Goal: Transaction & Acquisition: Register for event/course

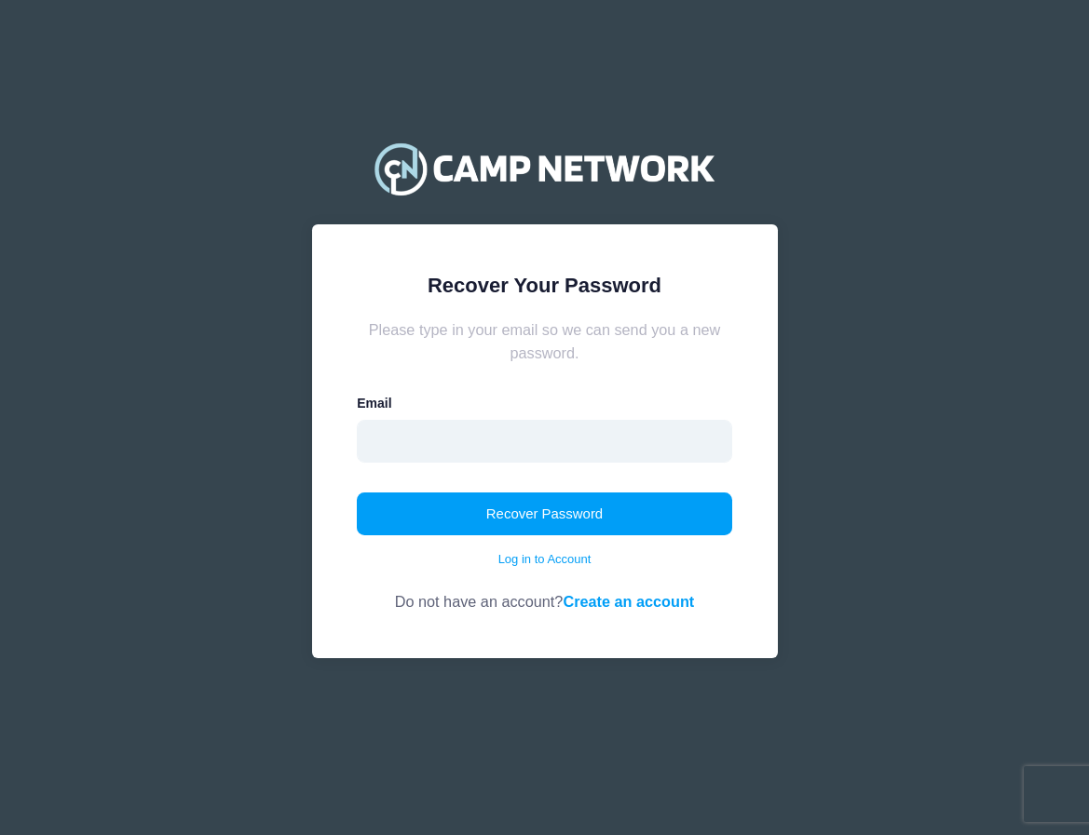
click at [487, 434] on input "email" at bounding box center [544, 441] width 375 height 43
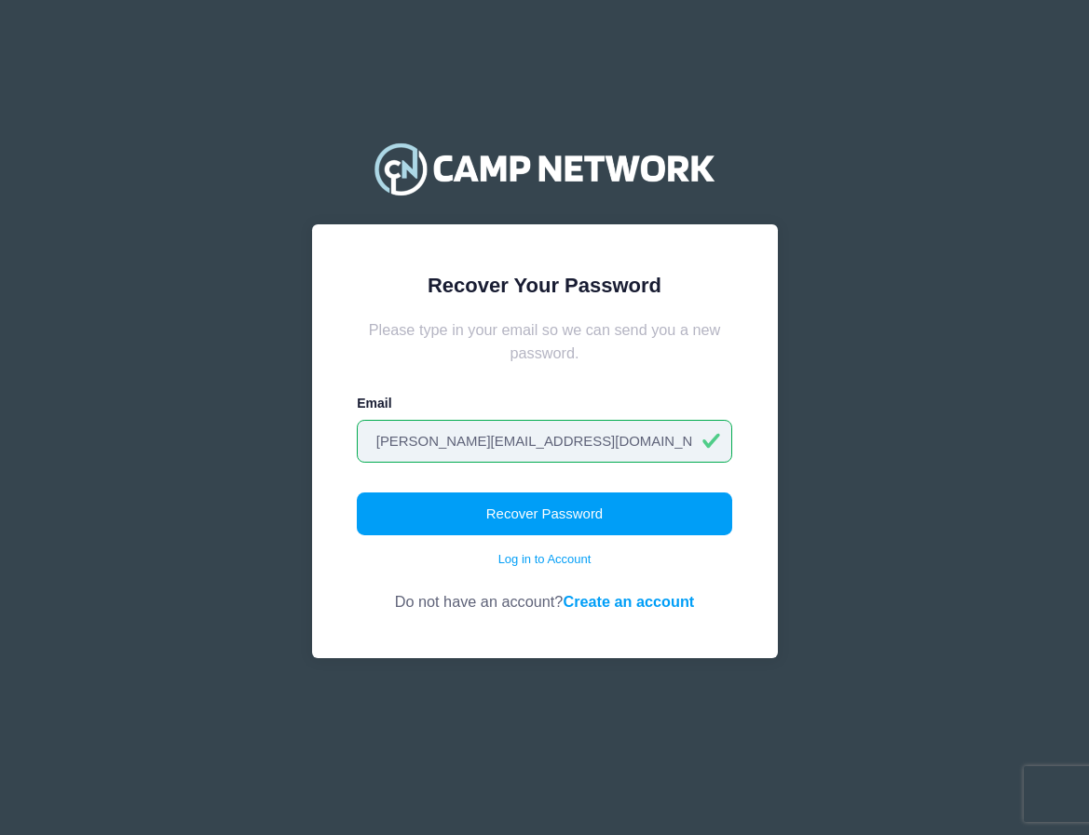
type input "Anjani.reddy123@gmail.com"
click at [544, 514] on button "Recover Password" at bounding box center [544, 514] width 375 height 43
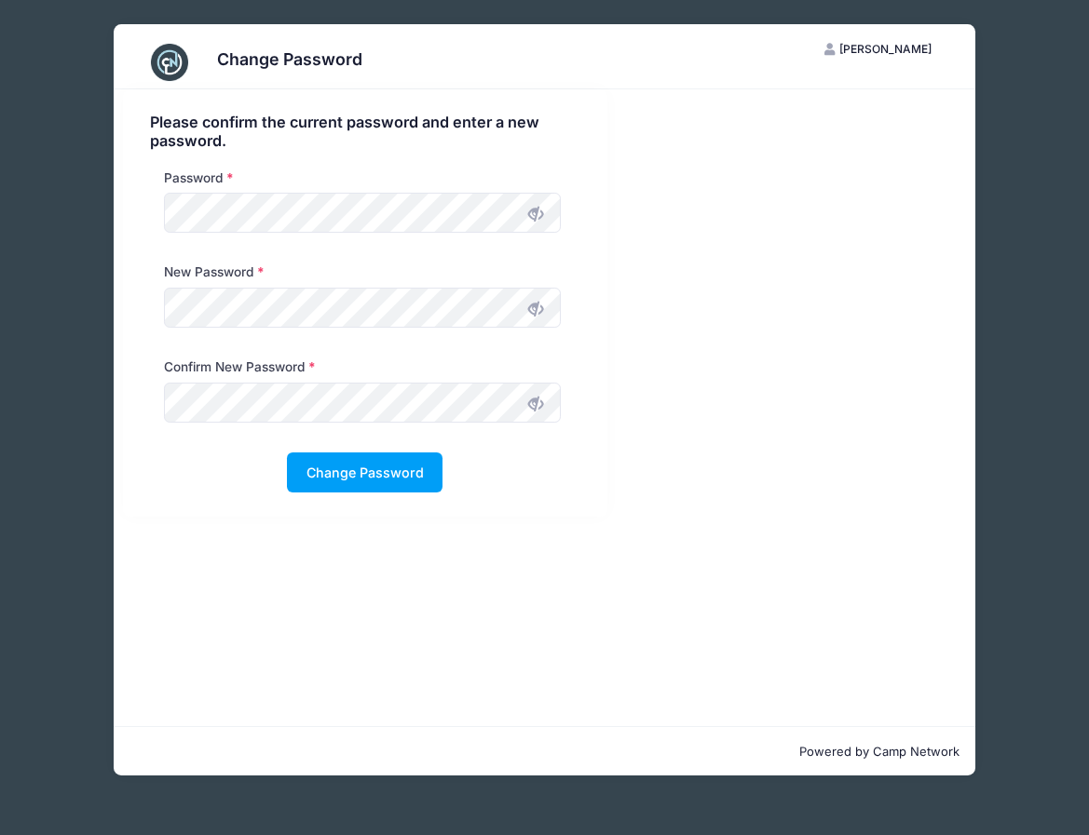
click at [271, 278] on div "New Password" at bounding box center [363, 300] width 415 height 74
click at [531, 305] on icon at bounding box center [535, 309] width 15 height 15
click at [38, 299] on div "Change Password AR [PERSON_NAME] My Account Logout Please confirm the current p…" at bounding box center [544, 400] width 1033 height 800
drag, startPoint x: 531, startPoint y: 400, endPoint x: 522, endPoint y: 402, distance: 9.5
click at [531, 400] on icon at bounding box center [535, 404] width 15 height 15
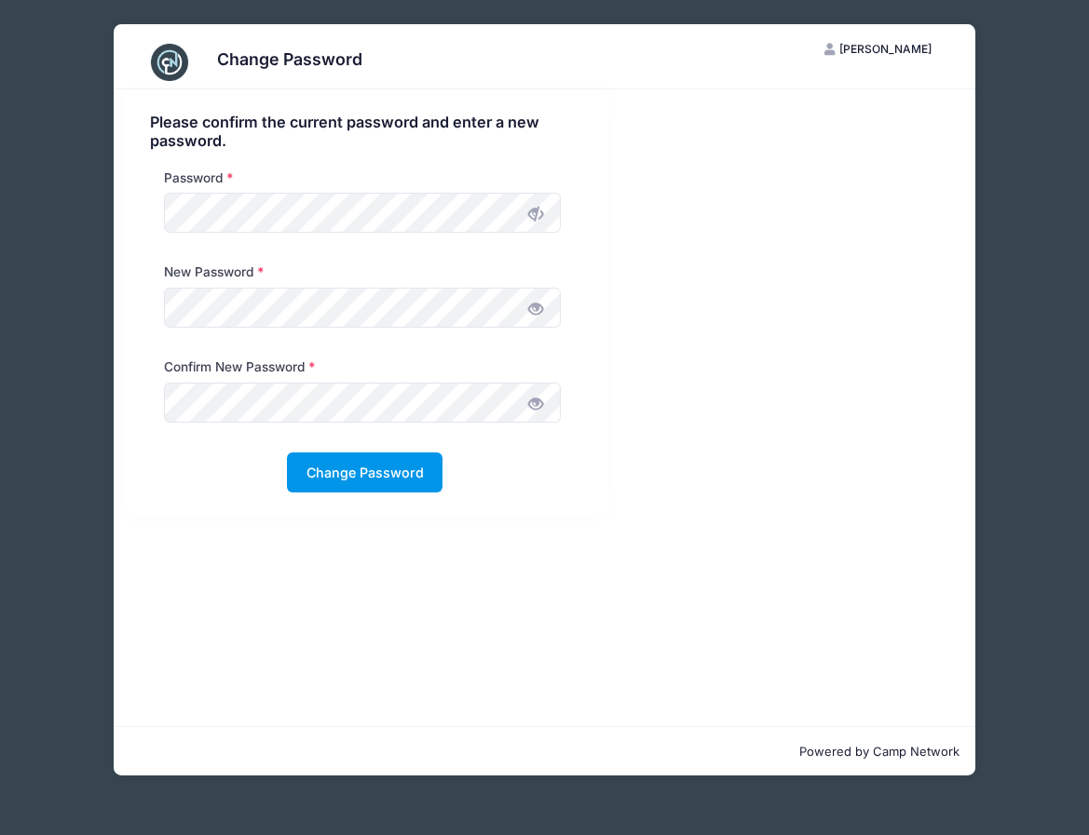
click at [383, 470] on button "Change Password" at bounding box center [365, 473] width 156 height 40
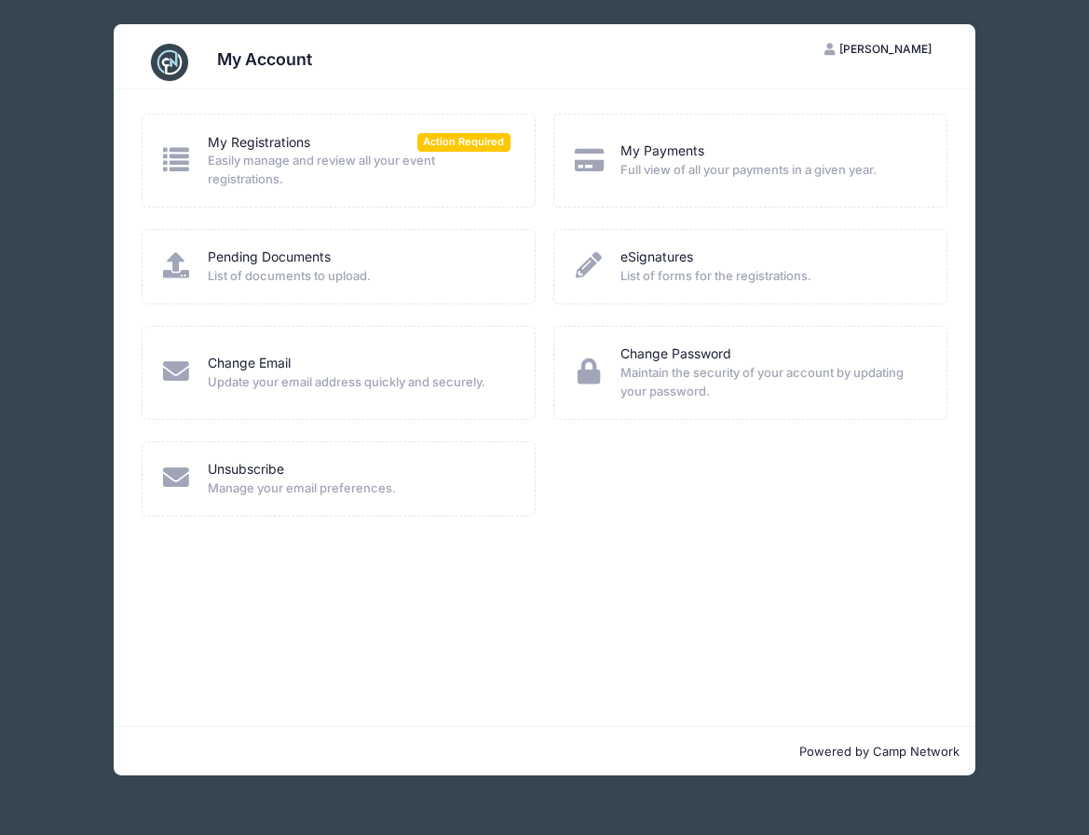
click at [361, 162] on span "Easily manage and review all your event registrations." at bounding box center [359, 170] width 303 height 36
click at [177, 168] on icon at bounding box center [176, 159] width 33 height 26
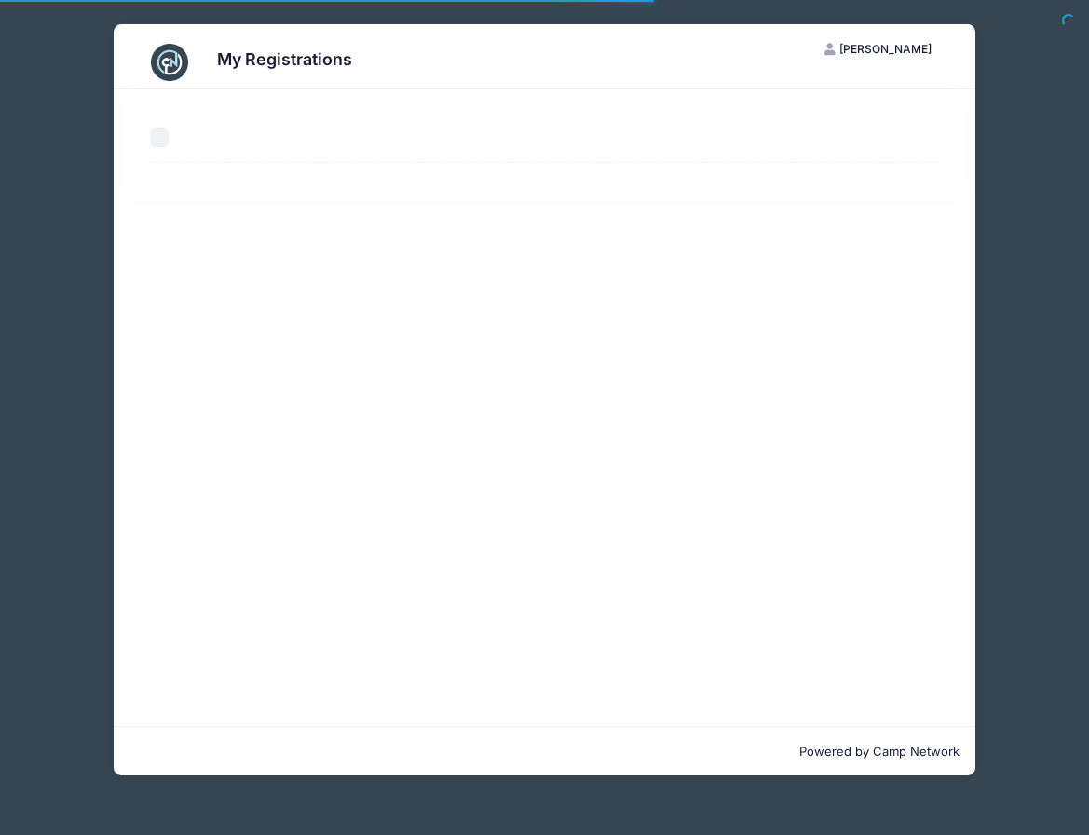
select select "50"
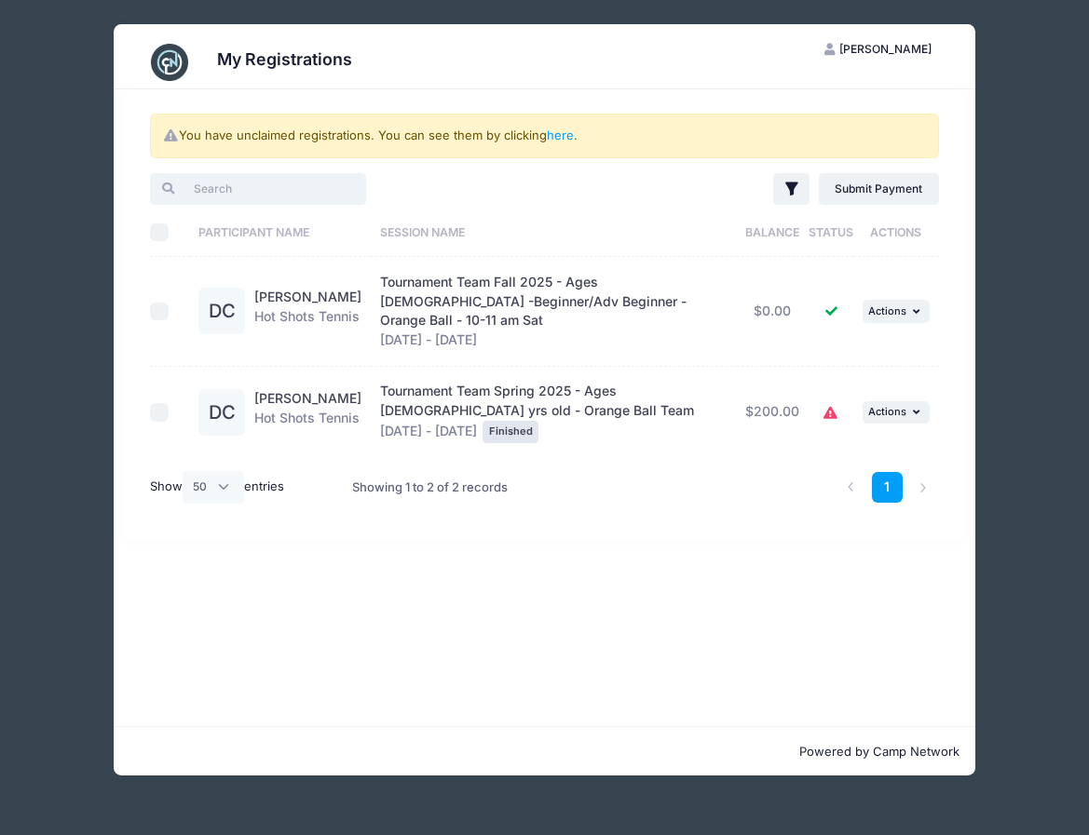
click at [310, 187] on input "search" at bounding box center [257, 189] width 215 height 32
click at [563, 132] on link "here" at bounding box center [560, 135] width 27 height 15
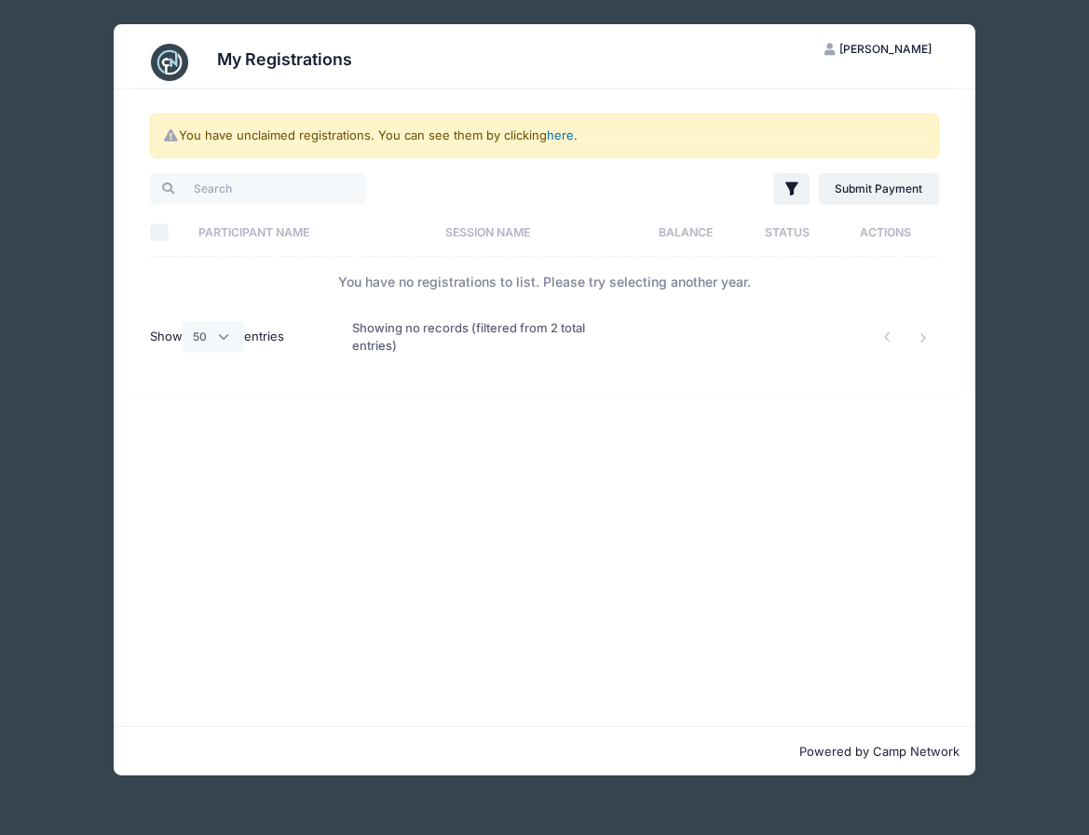
click at [562, 134] on link "here" at bounding box center [560, 135] width 27 height 15
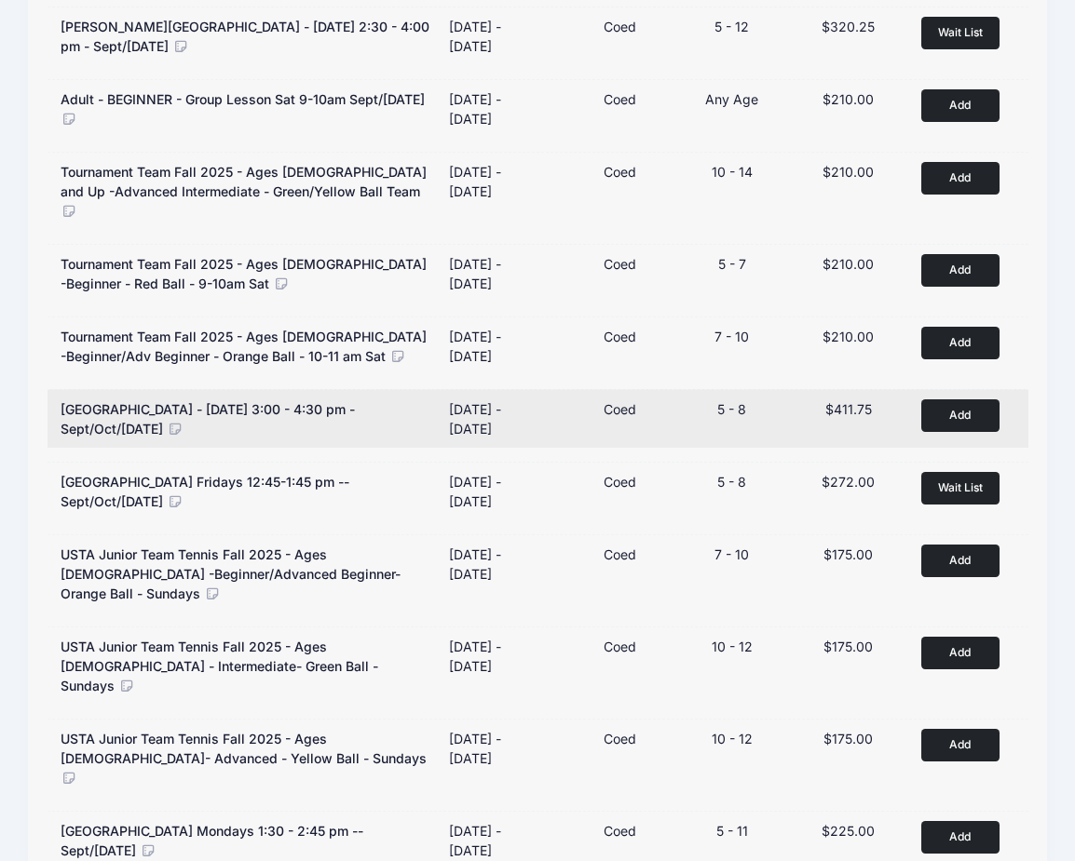
scroll to position [554, 0]
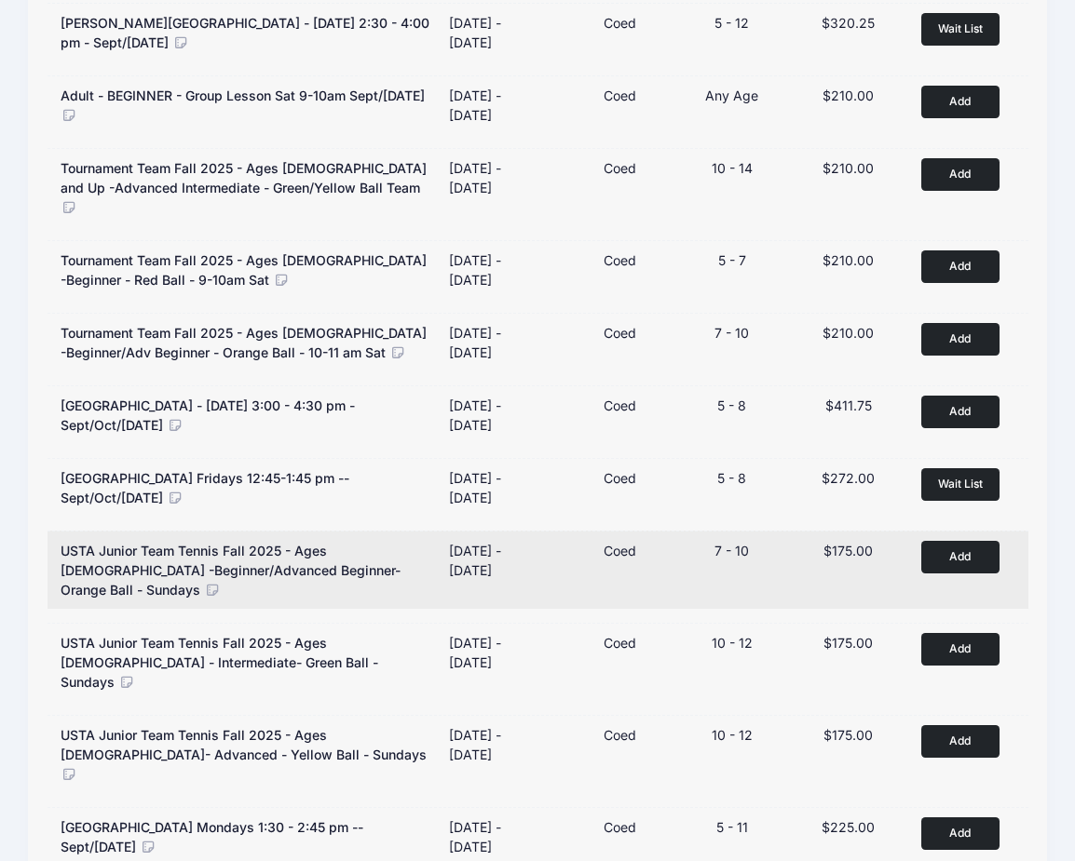
click at [952, 541] on button "Add to Cart" at bounding box center [960, 557] width 78 height 33
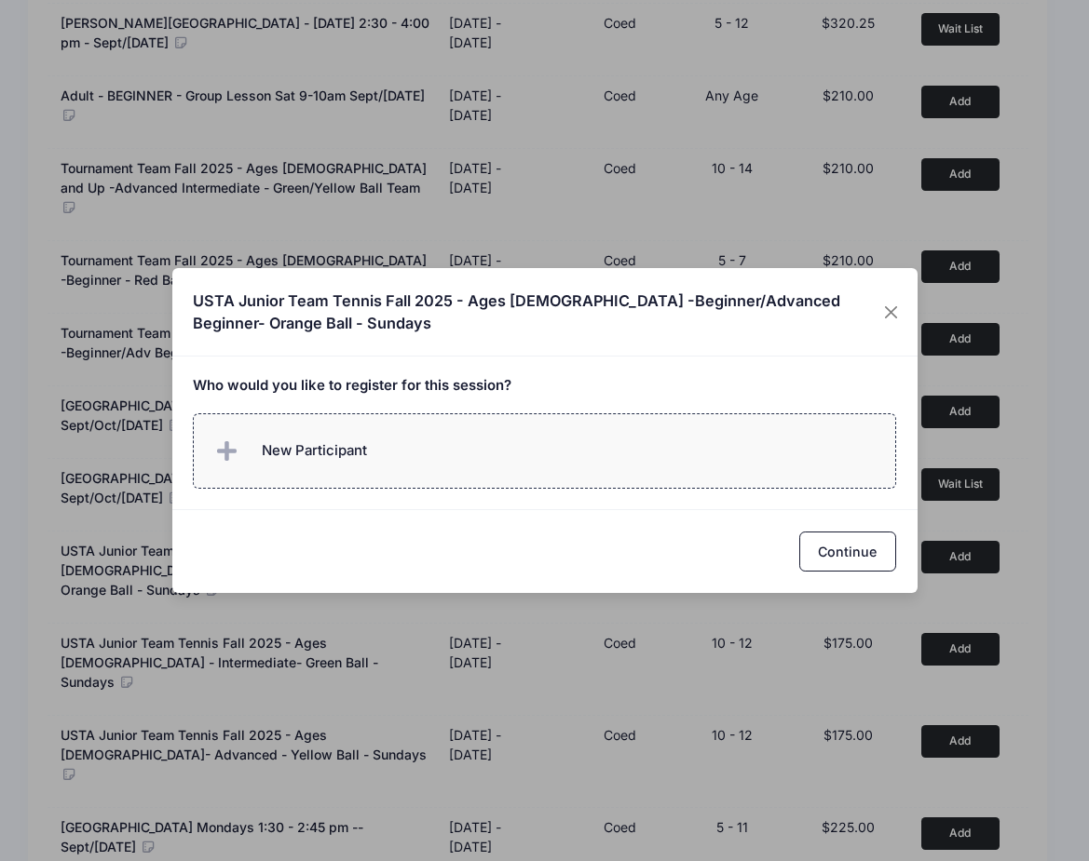
click at [459, 456] on label "New Participant" at bounding box center [544, 450] width 703 height 75
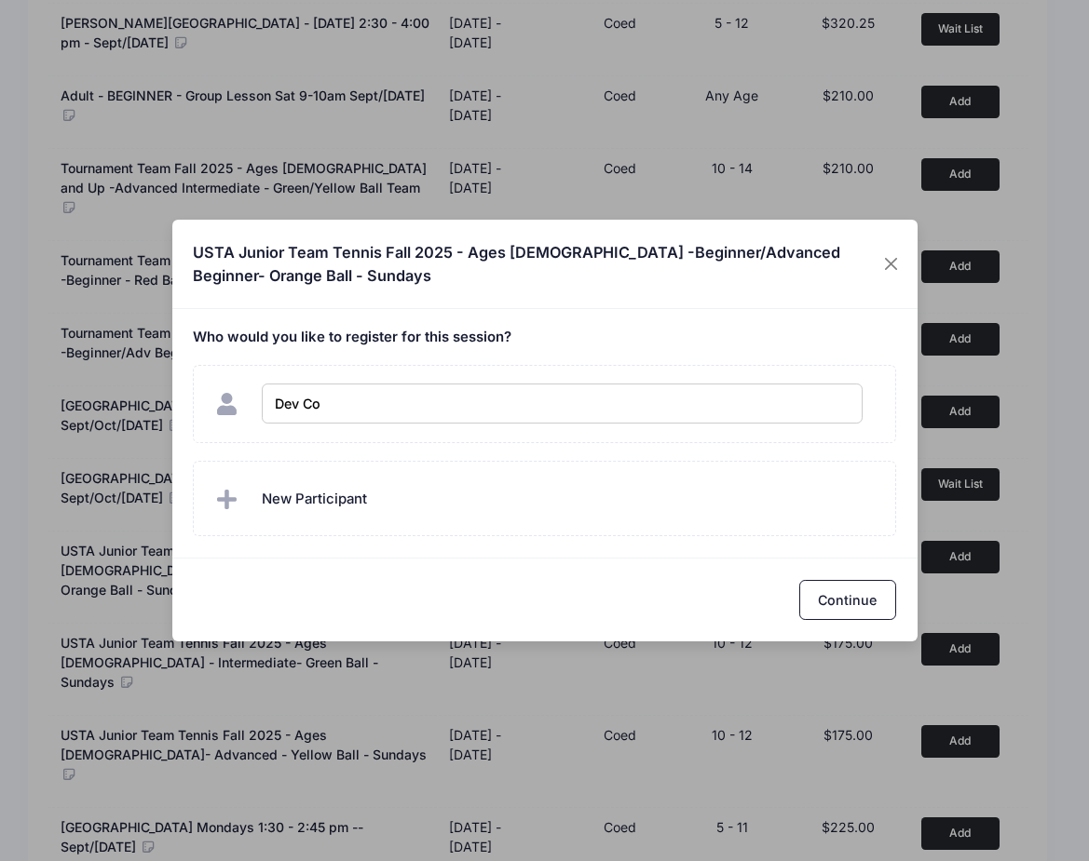
type input "[PERSON_NAME]"
checkbox input "true"
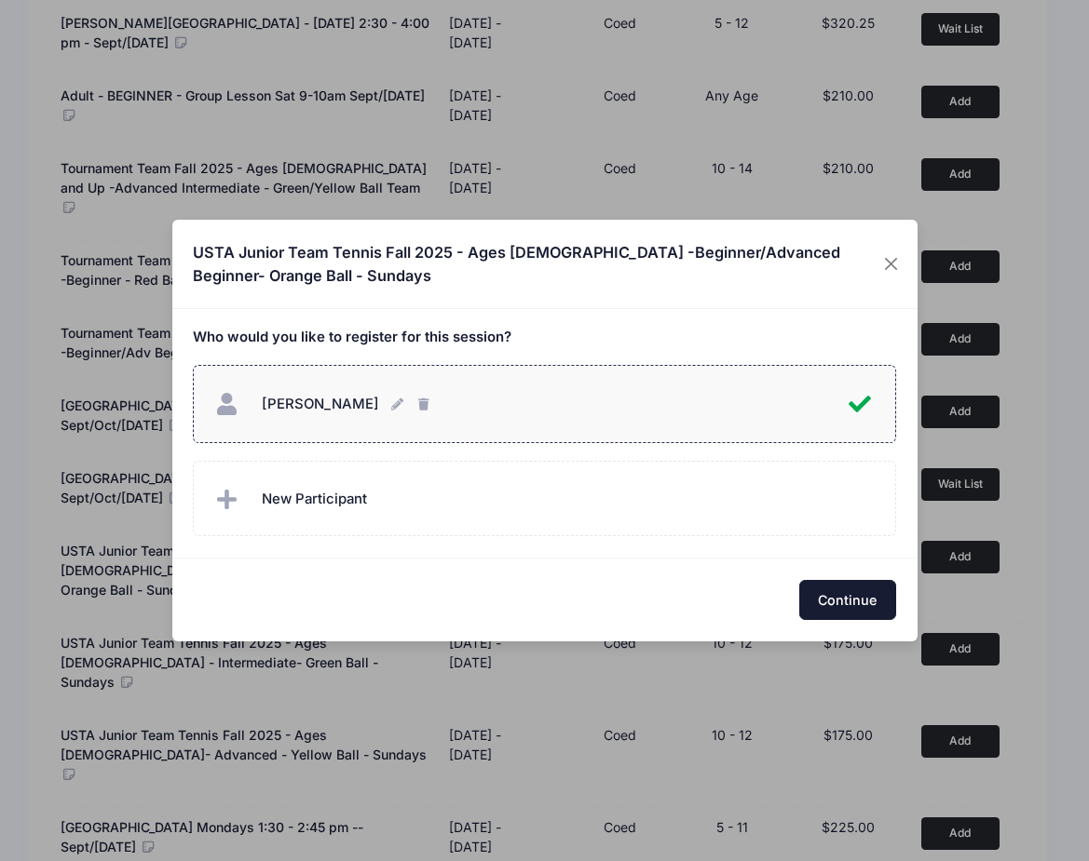
click at [871, 596] on button "Continue" at bounding box center [847, 600] width 97 height 40
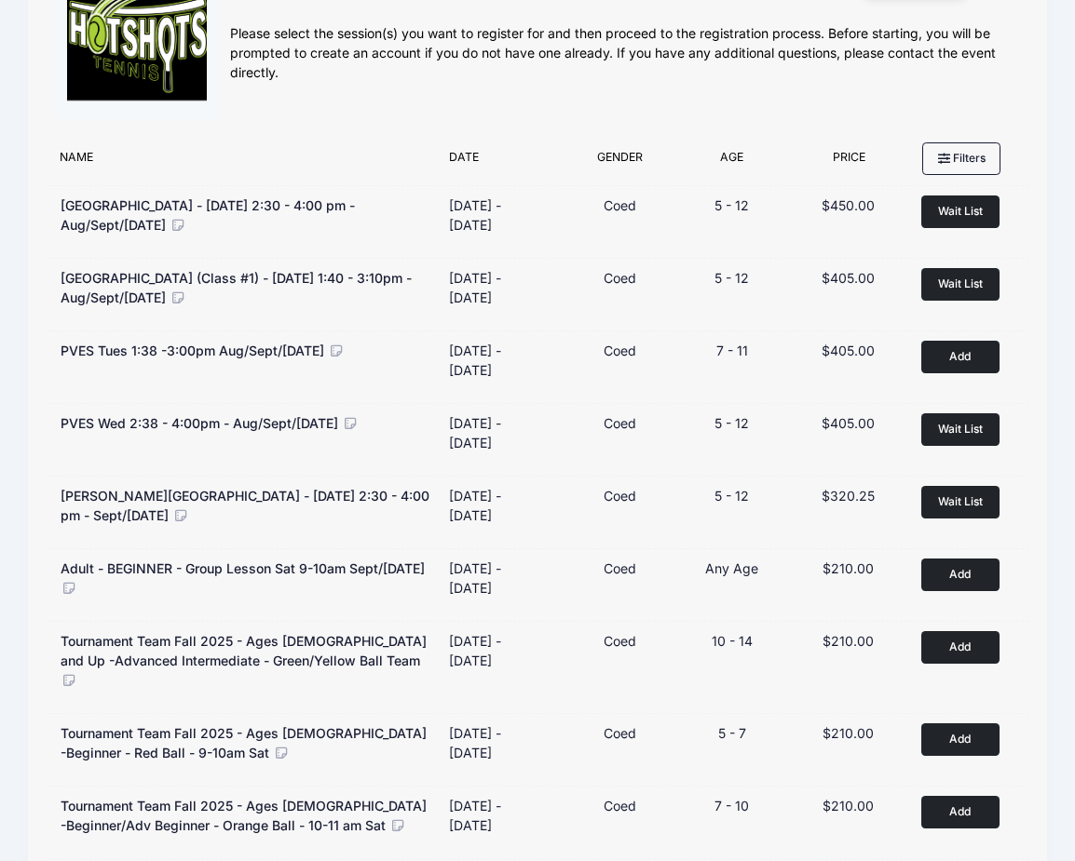
scroll to position [0, 0]
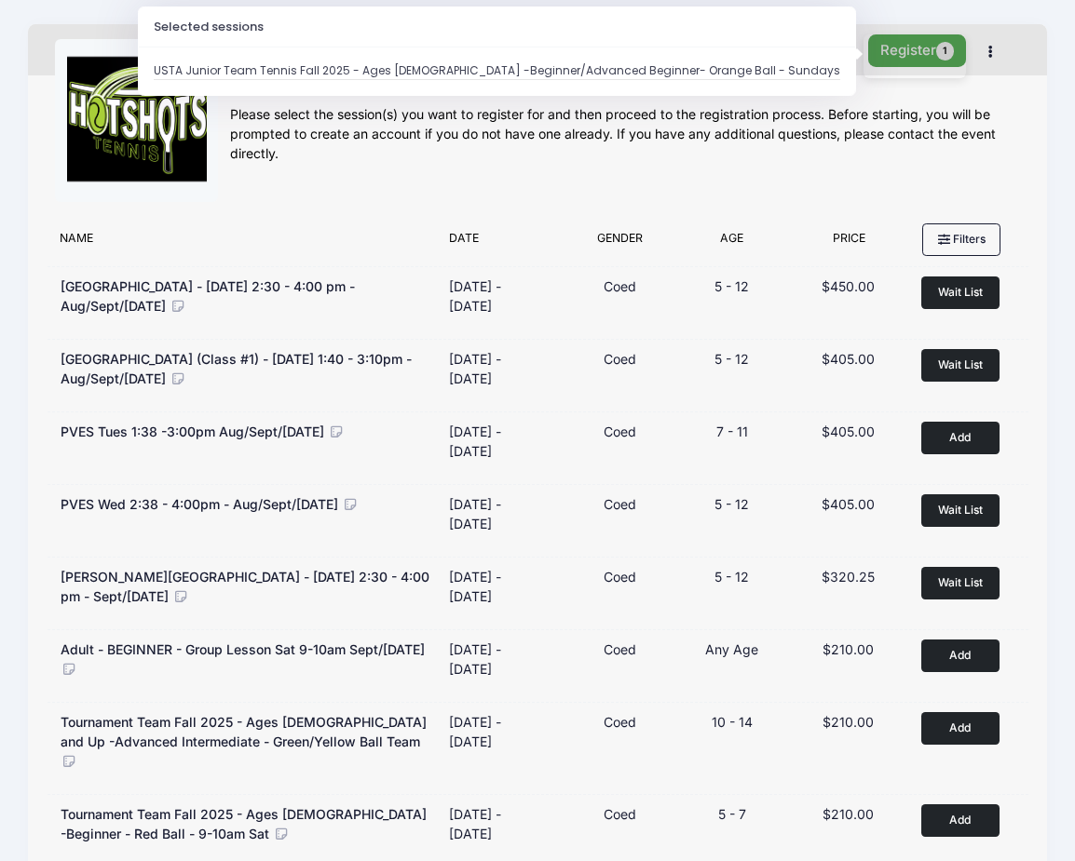
click at [915, 56] on button "Register 1" at bounding box center [917, 50] width 99 height 33
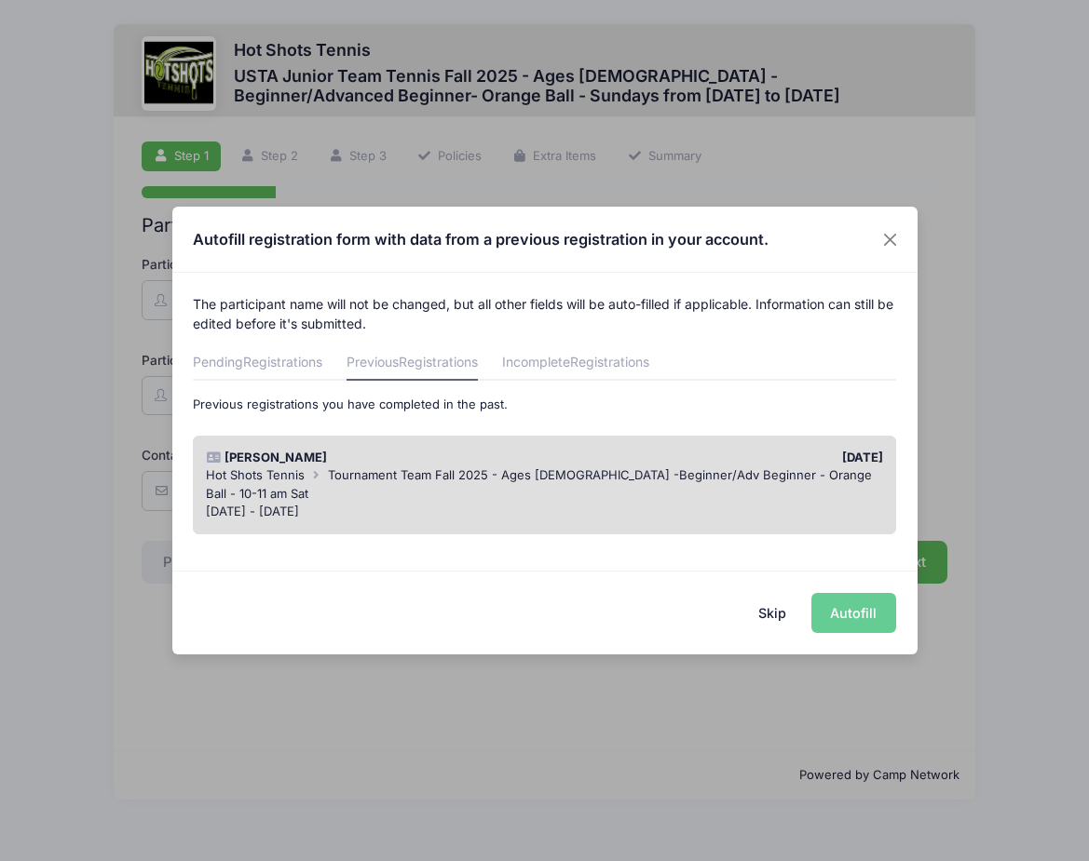
click at [769, 503] on div "[DATE] - [DATE]" at bounding box center [544, 512] width 677 height 19
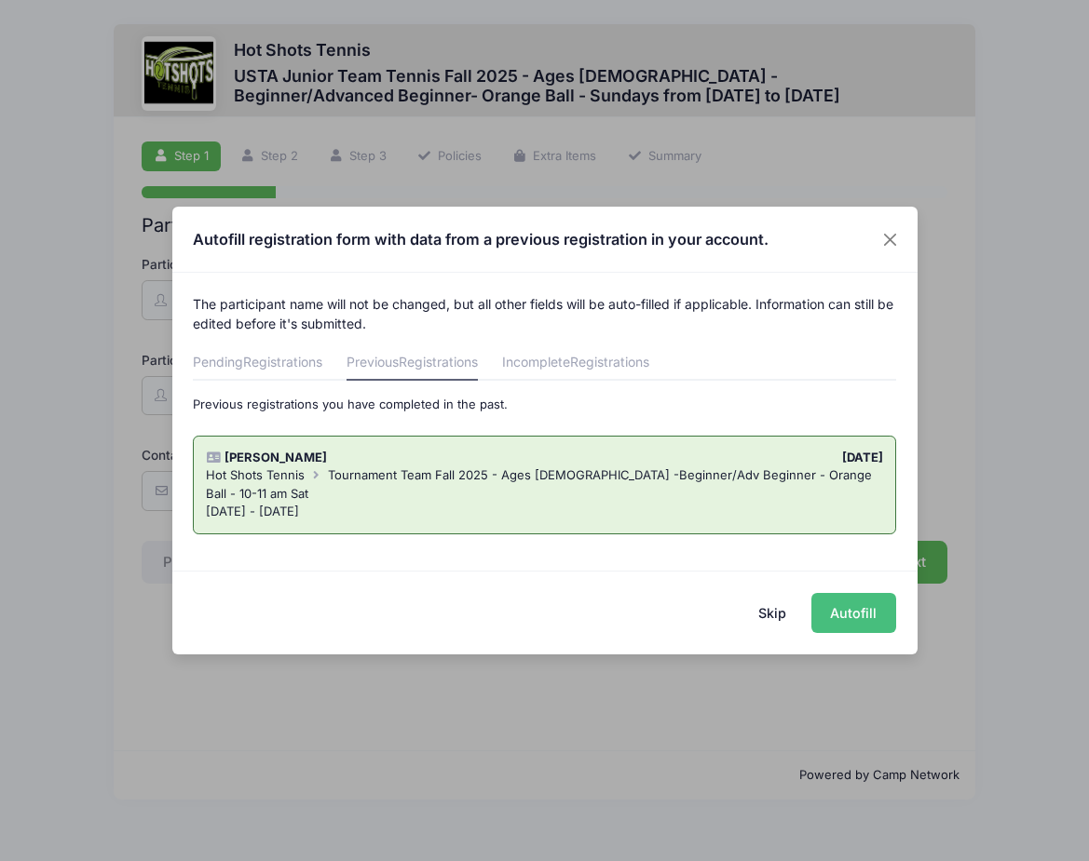
click at [842, 608] on button "Autofill" at bounding box center [853, 613] width 85 height 40
type input "[PERSON_NAME][EMAIL_ADDRESS][DOMAIN_NAME]"
type input "07/13/2015"
type input "7723 Westlawn Ave"
type input "Los Angeles"
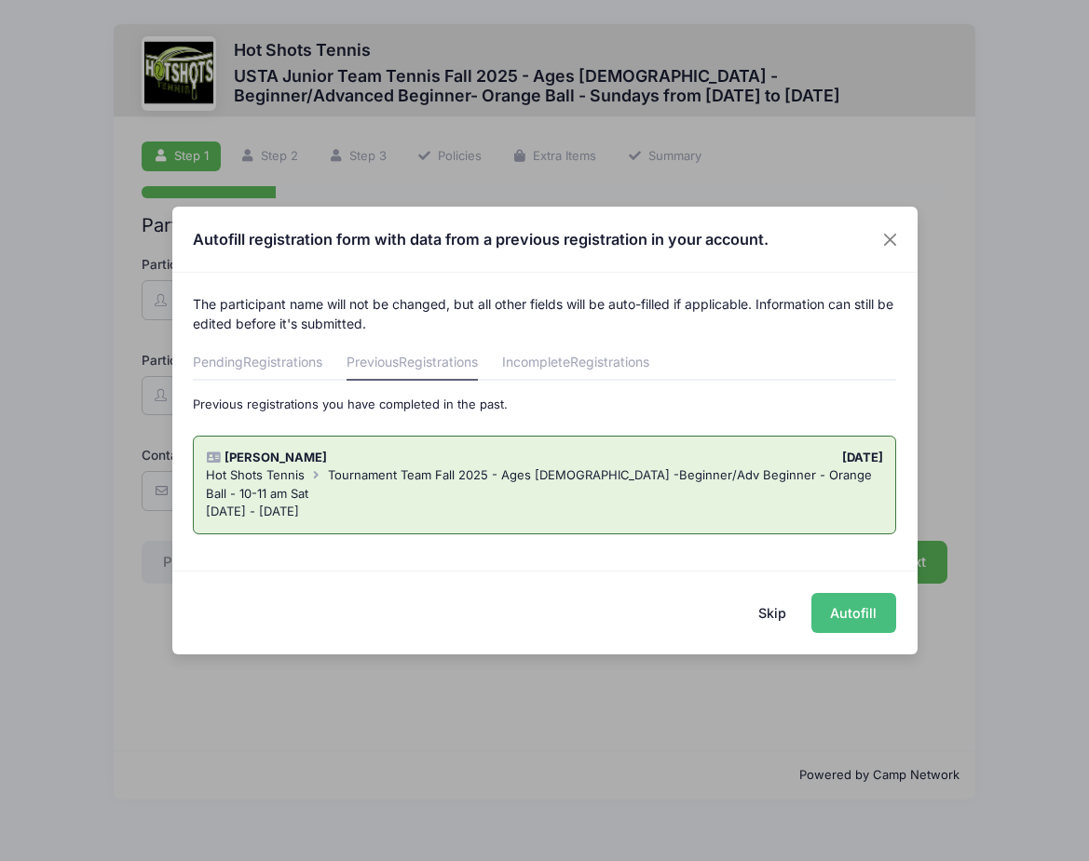
select select "CA"
type input "90045"
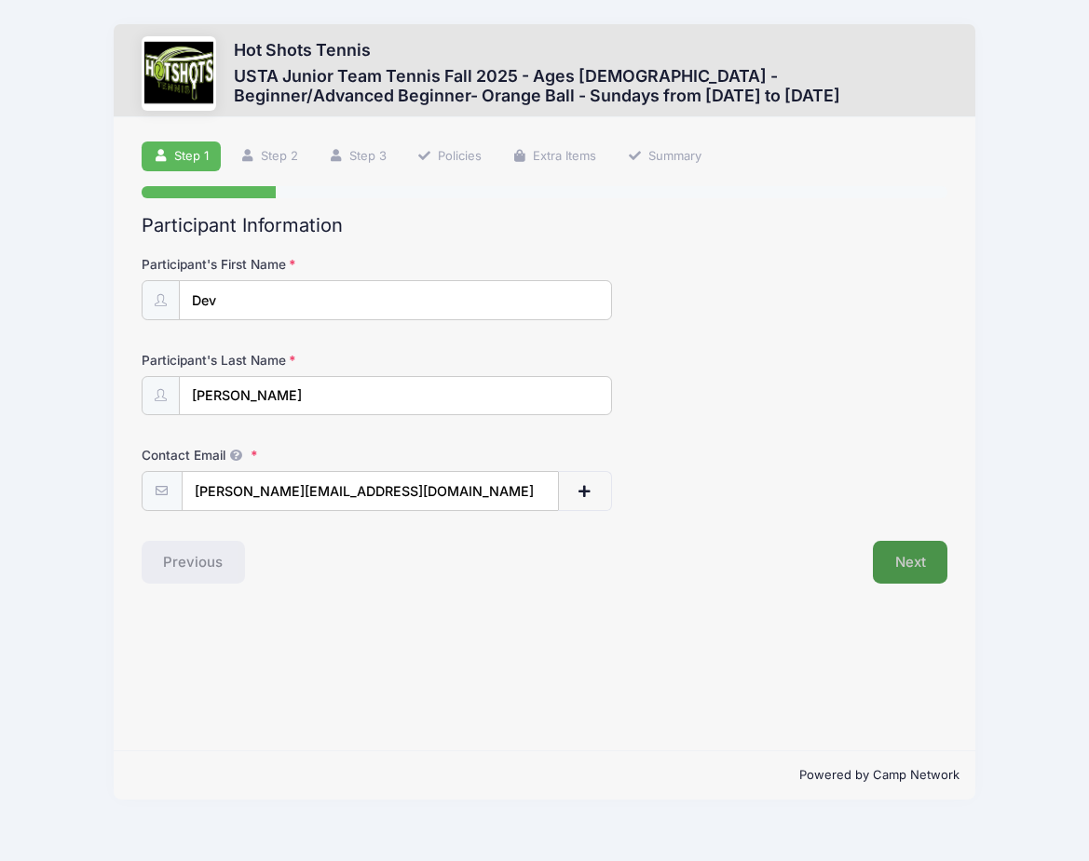
click at [923, 568] on button "Next" at bounding box center [910, 562] width 75 height 43
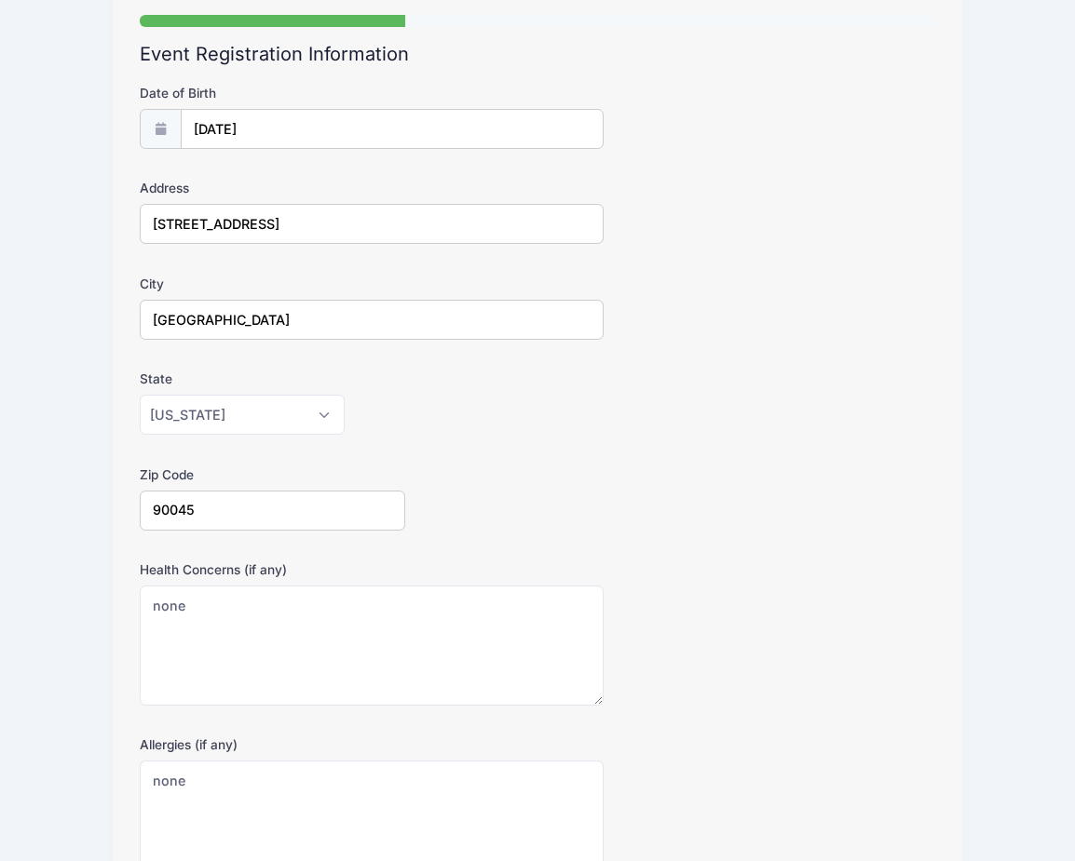
scroll to position [339, 0]
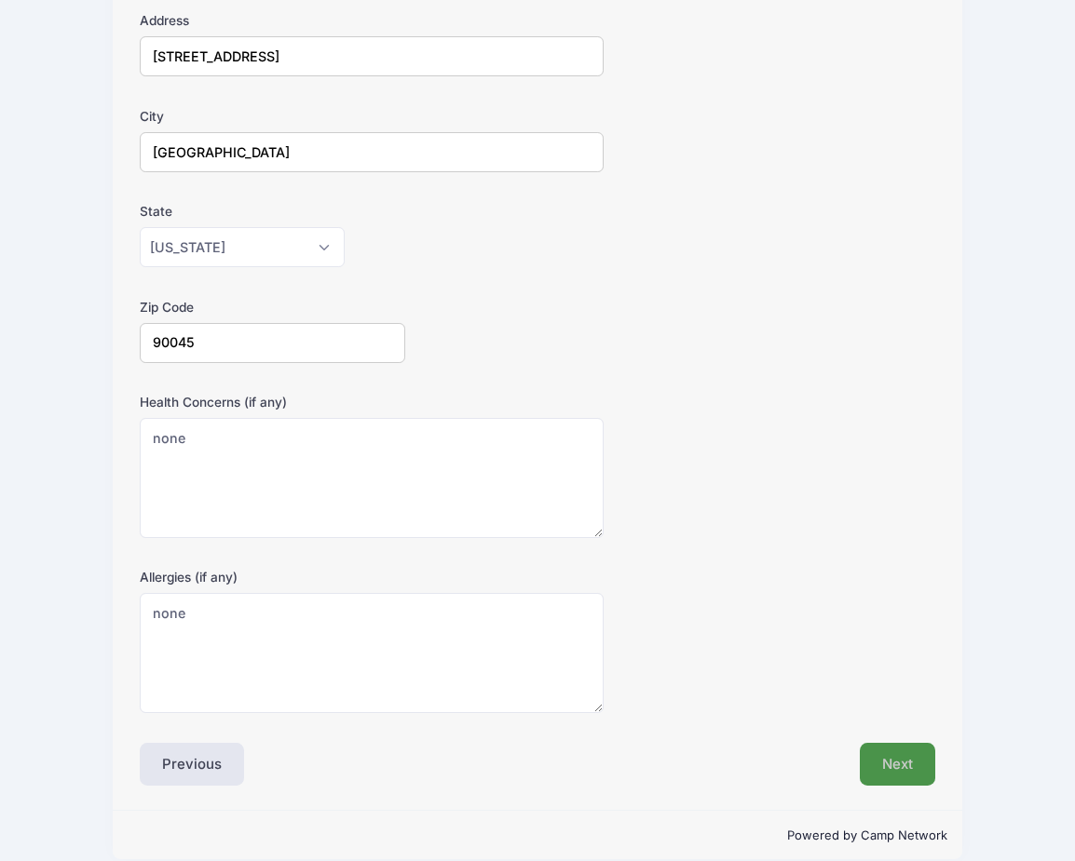
click at [911, 759] on button "Next" at bounding box center [897, 764] width 75 height 43
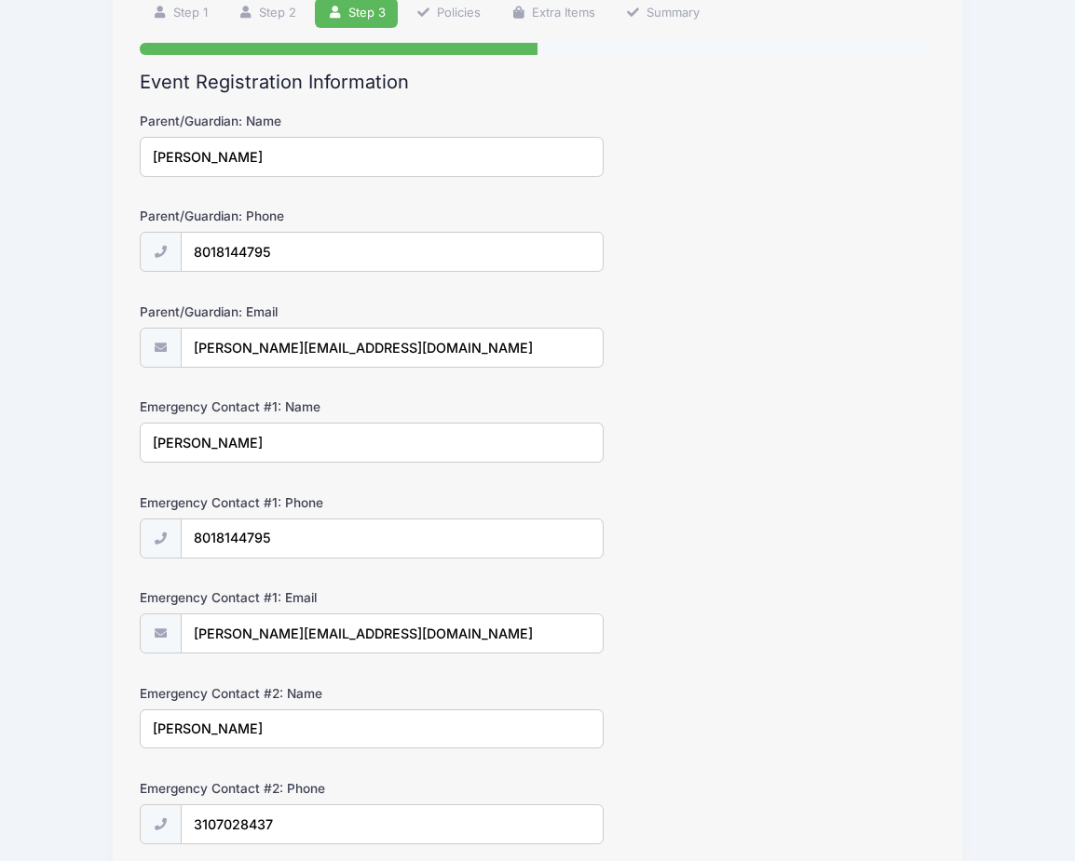
scroll to position [330, 0]
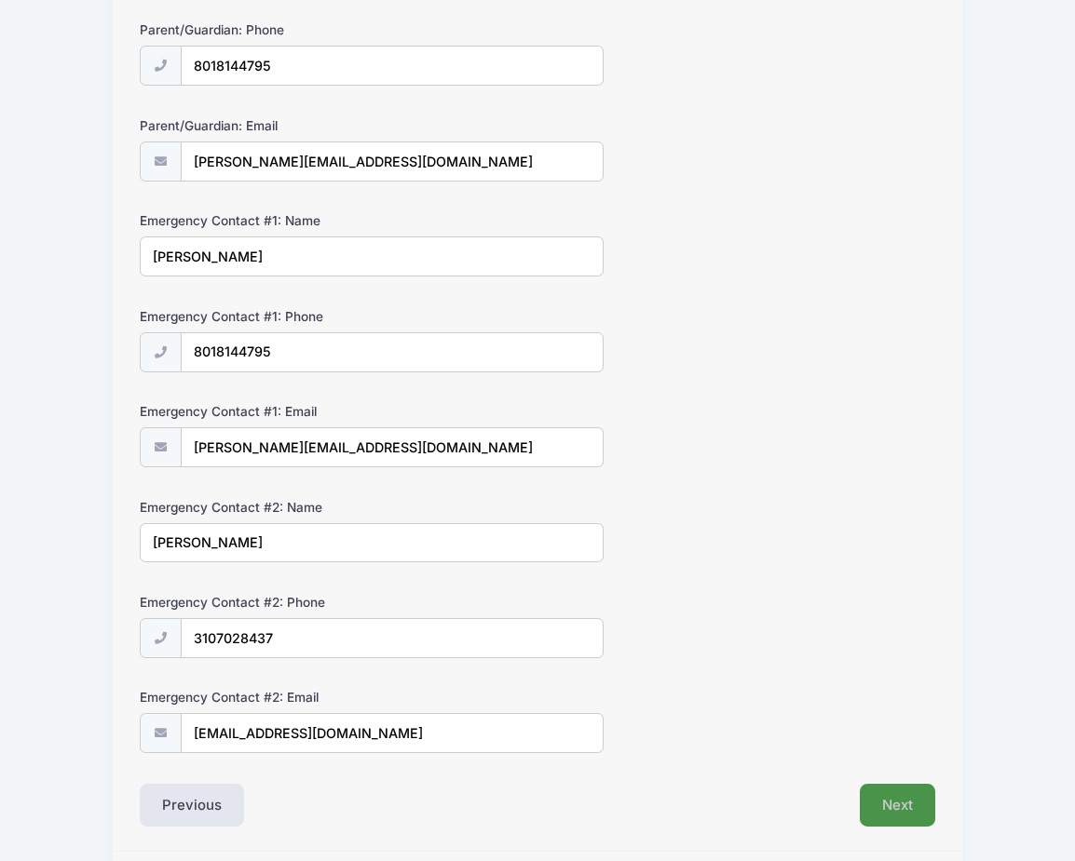
click at [910, 797] on button "Next" at bounding box center [897, 805] width 75 height 43
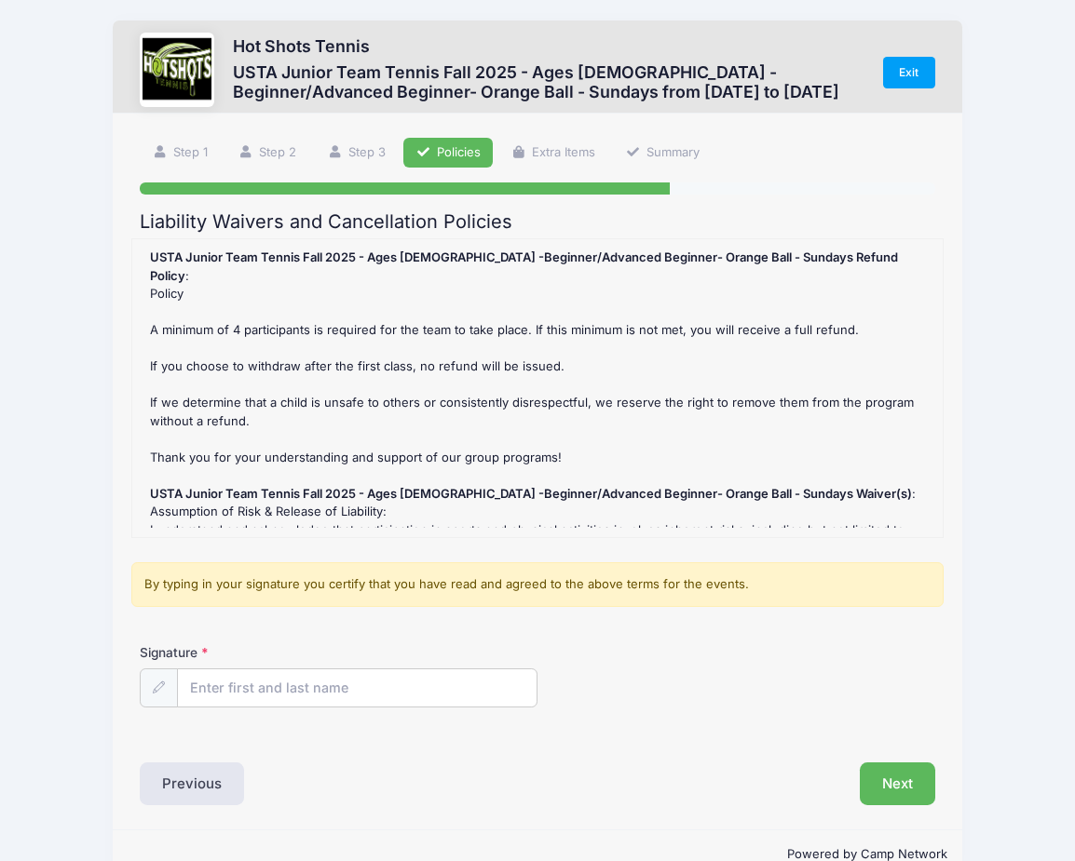
scroll to position [7, 0]
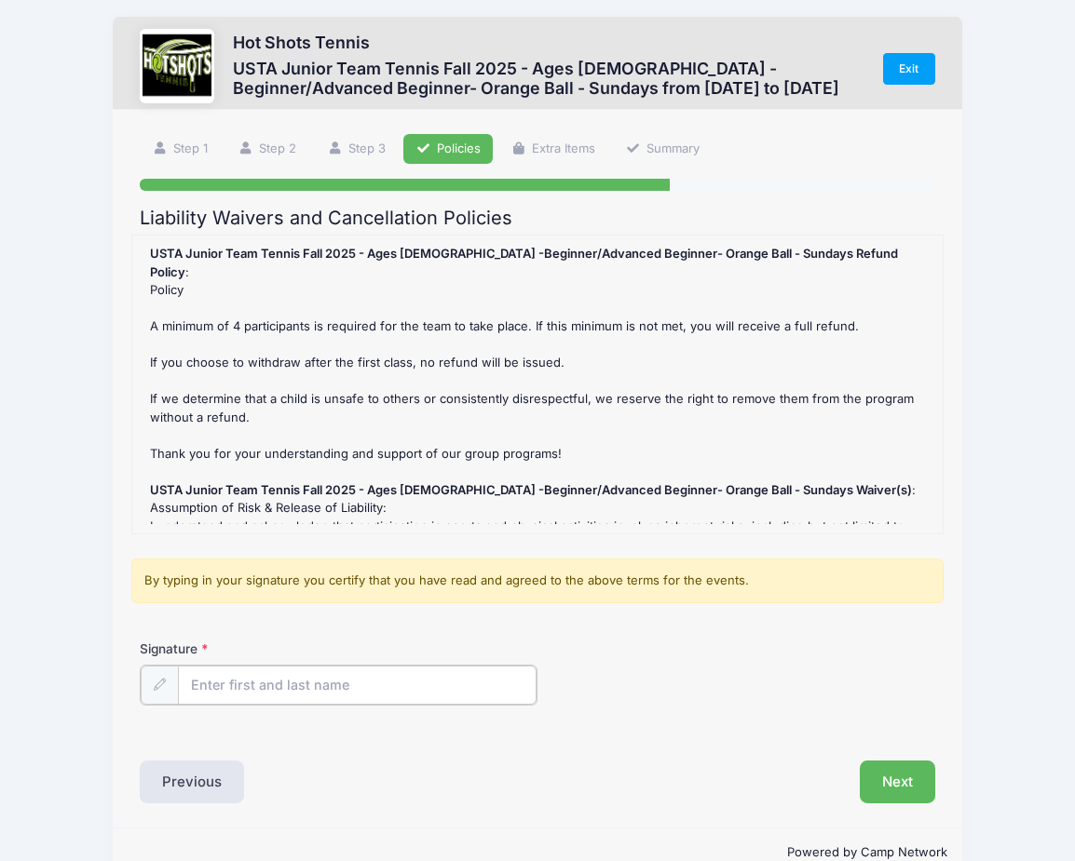
click at [439, 690] on input "Signature" at bounding box center [357, 686] width 359 height 40
type input "Anjani Reddy"
click at [898, 788] on button "Next" at bounding box center [897, 780] width 75 height 43
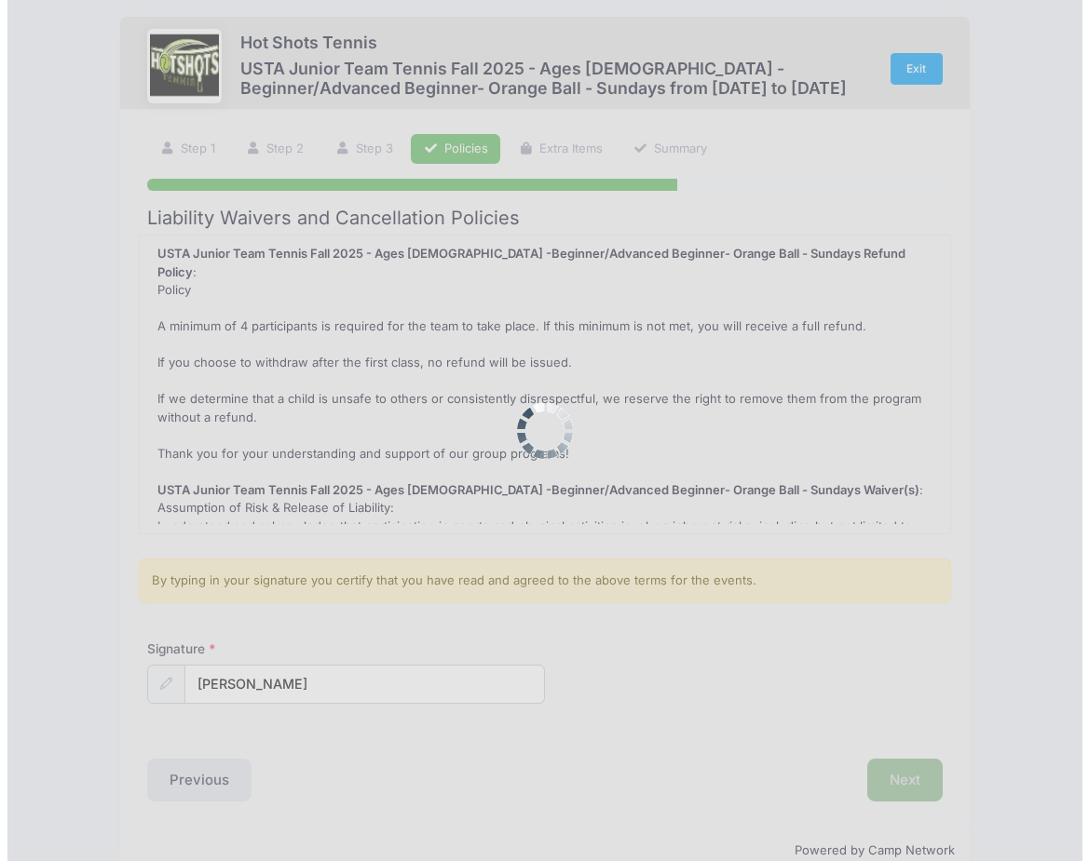
scroll to position [0, 0]
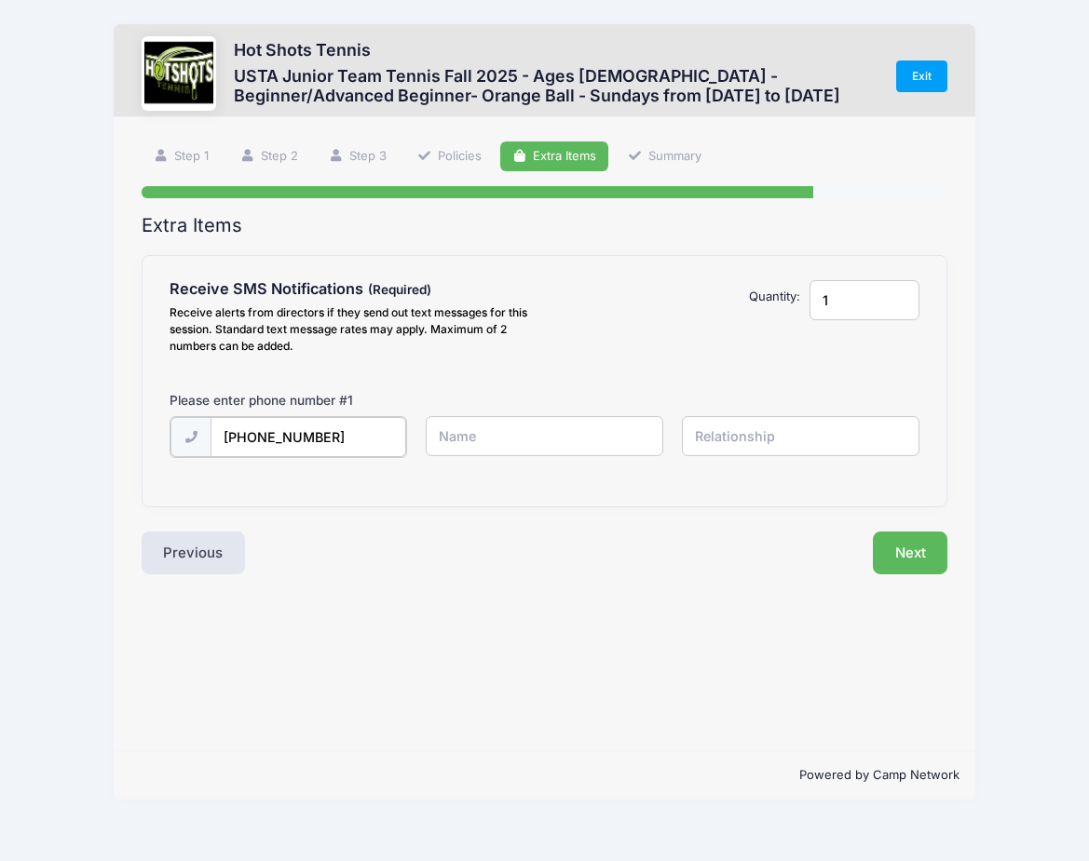
type input "(801) 814-4795"
type input "Anjani"
click at [859, 440] on input "text" at bounding box center [800, 436] width 237 height 40
type input "Mother"
click at [713, 461] on div "(801) 814-4795 Anjani Mother" at bounding box center [544, 448] width 768 height 64
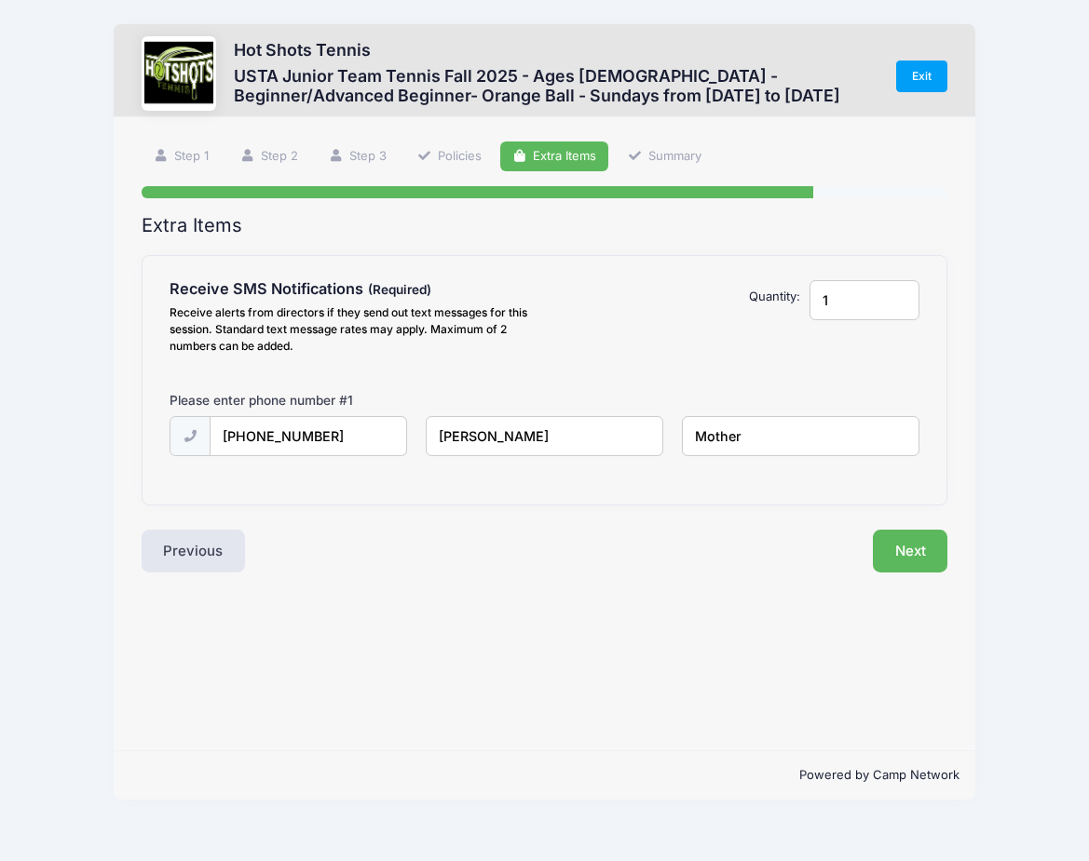
click at [901, 551] on button "Next" at bounding box center [910, 551] width 75 height 43
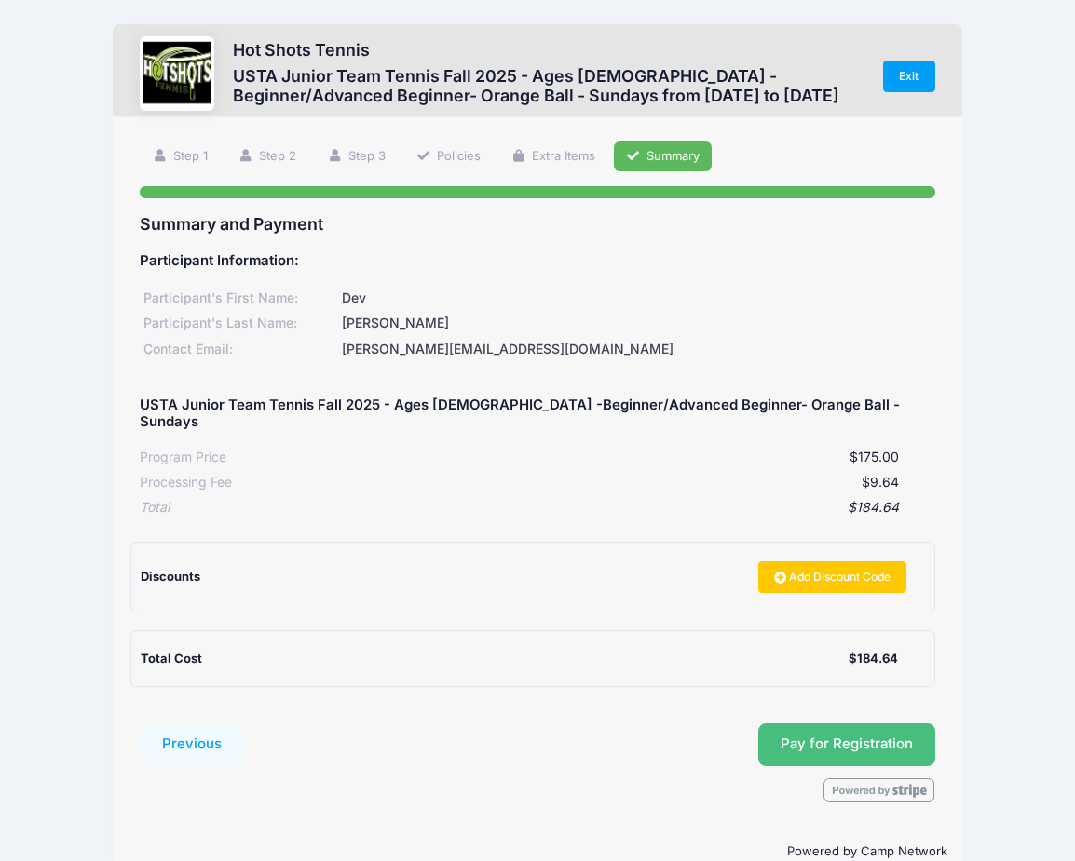
click at [901, 729] on button "Pay for Registration" at bounding box center [846, 745] width 177 height 43
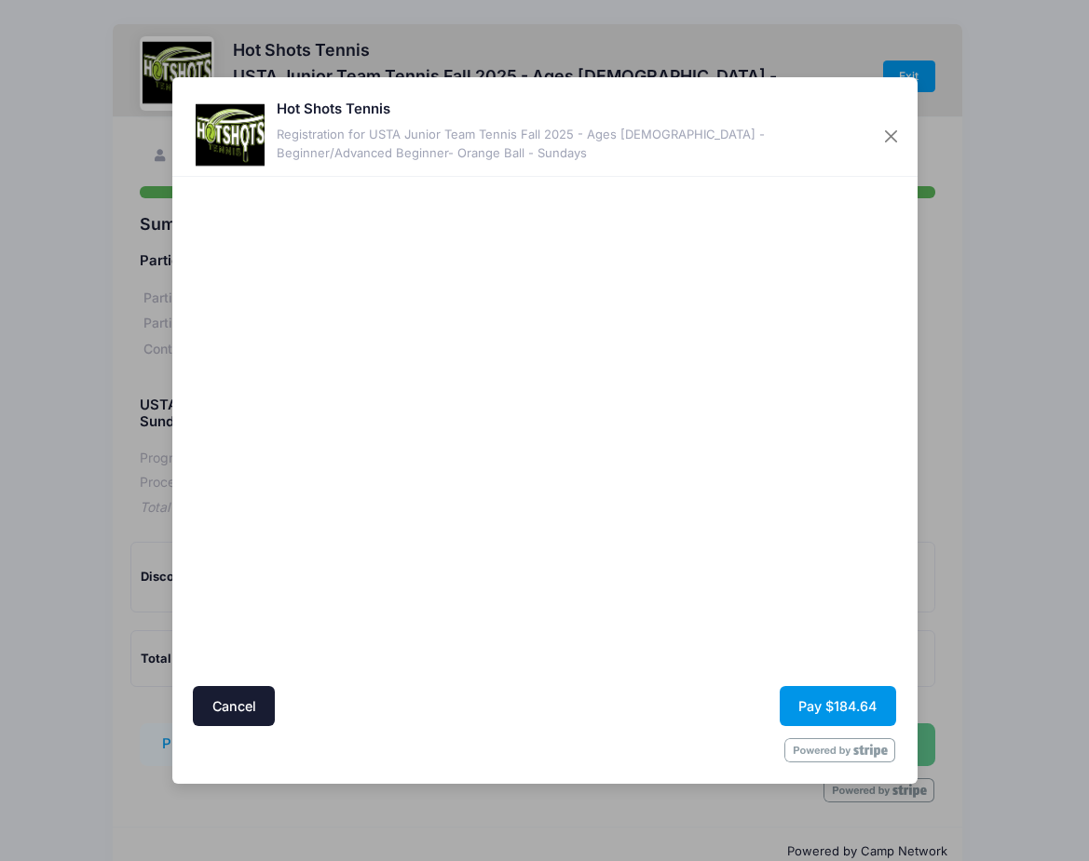
click at [799, 717] on button "Pay $184.64" at bounding box center [837, 706] width 116 height 40
